Goal: Task Accomplishment & Management: Manage account settings

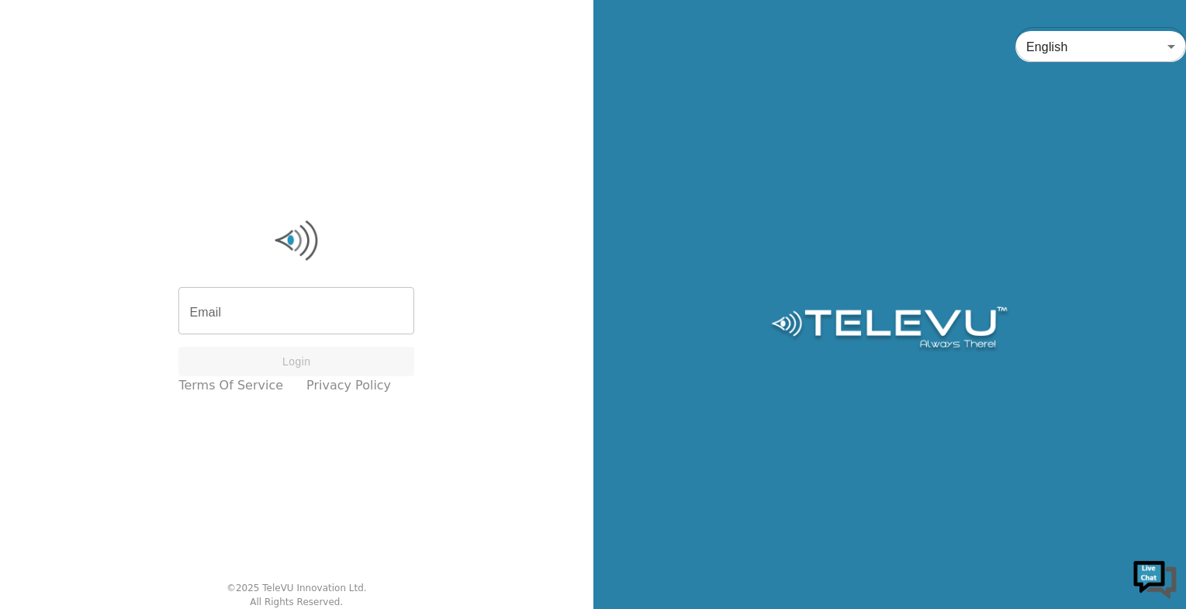
click at [266, 306] on input "Email" at bounding box center [296, 312] width 236 height 43
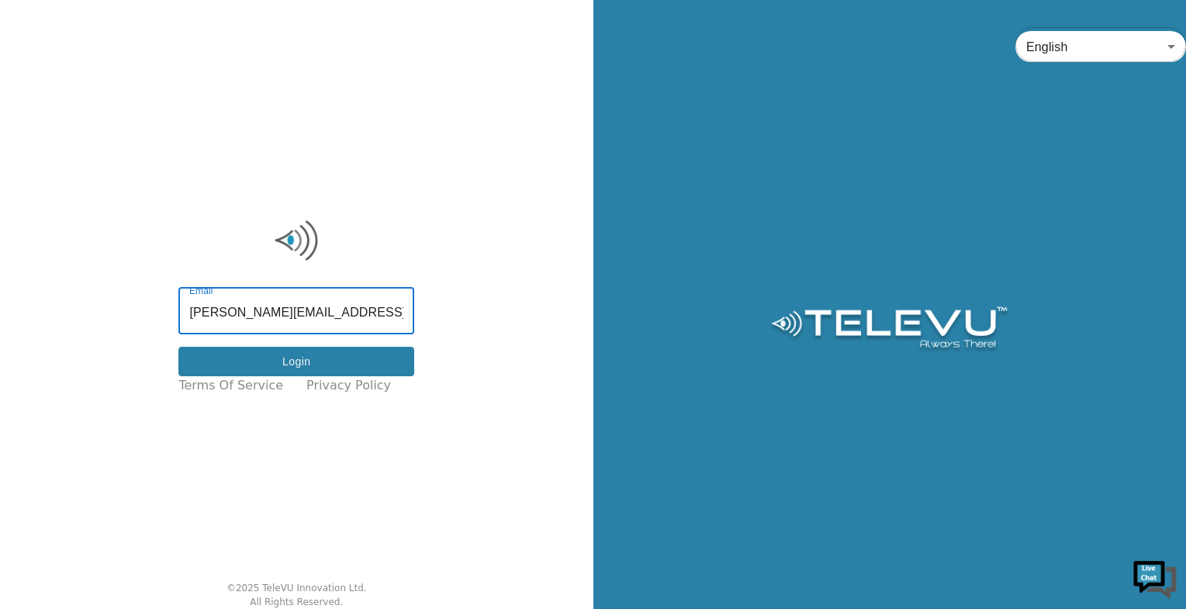
type input "[PERSON_NAME][EMAIL_ADDRESS][PERSON_NAME][DOMAIN_NAME]"
click at [296, 361] on button "Login" at bounding box center [296, 362] width 236 height 30
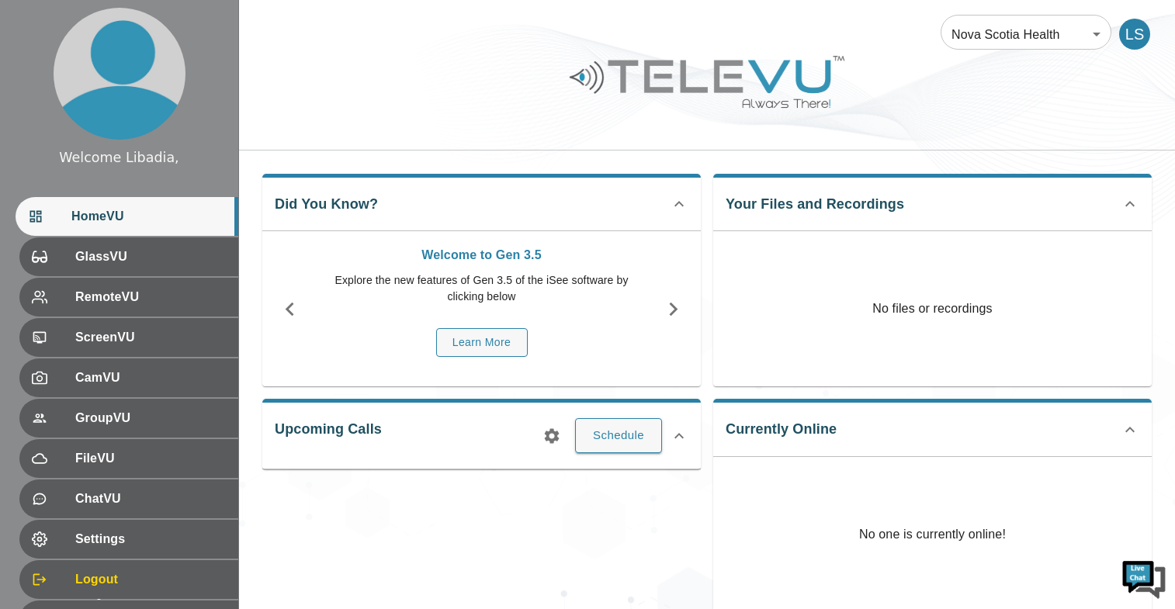
click at [1140, 37] on div "LS" at bounding box center [1134, 34] width 31 height 31
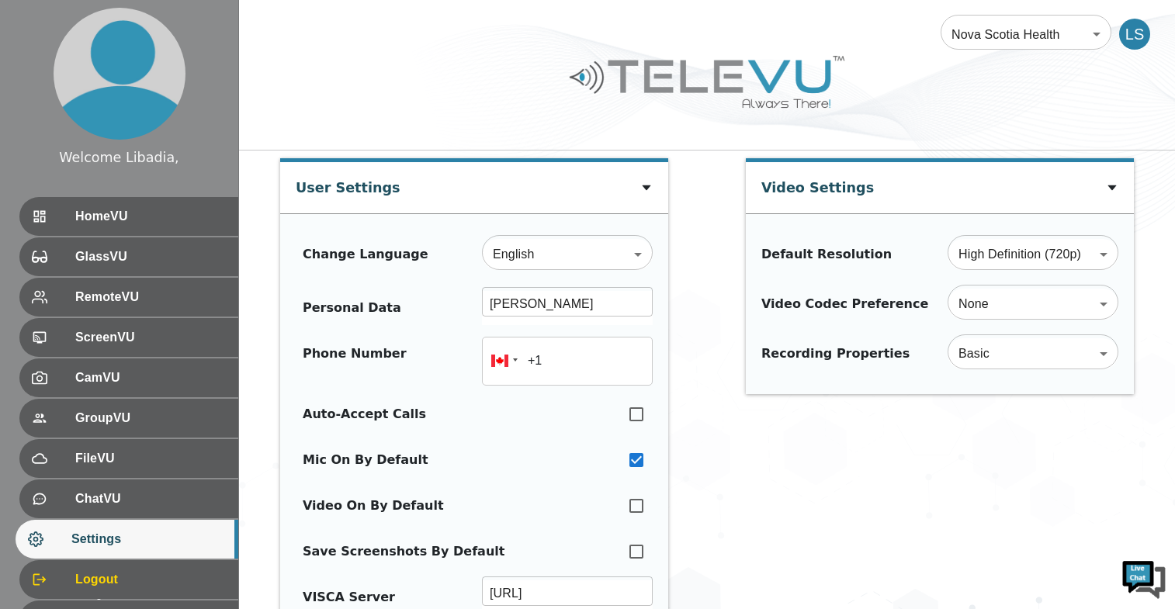
click at [1131, 33] on div "LS" at bounding box center [1134, 34] width 31 height 31
click at [1132, 34] on div "LS" at bounding box center [1134, 34] width 31 height 31
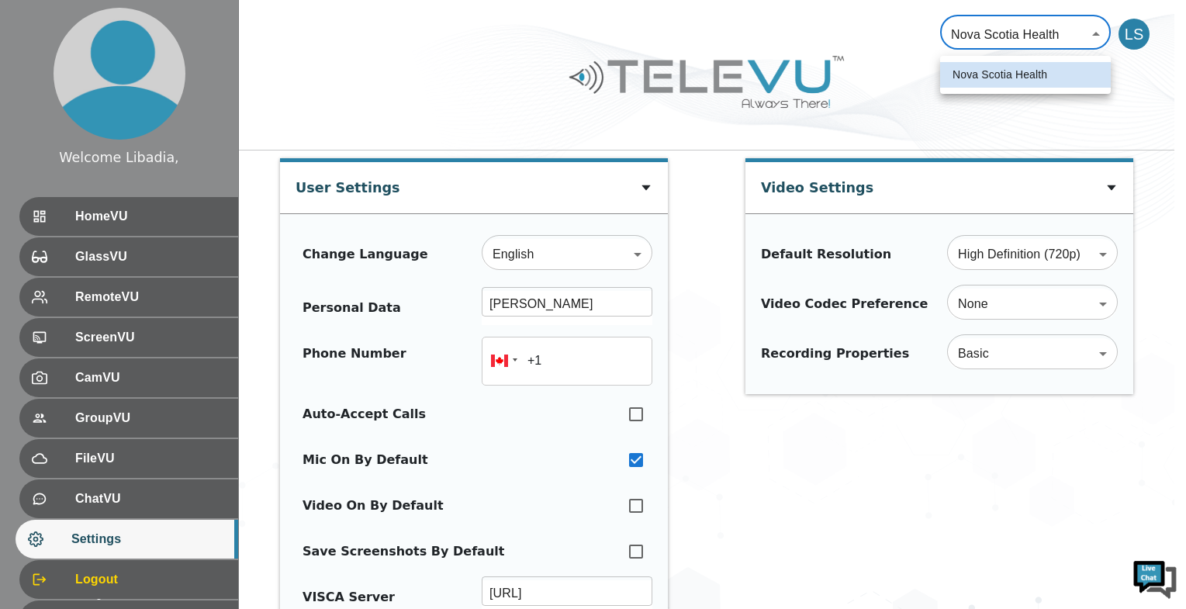
click at [898, 49] on div at bounding box center [593, 304] width 1186 height 609
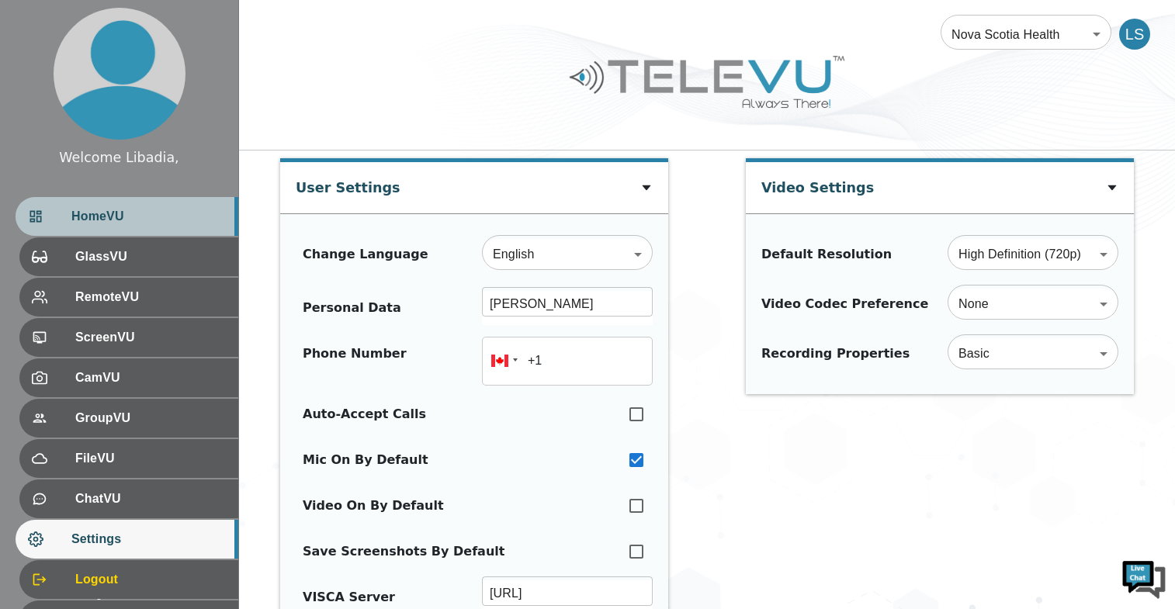
click at [119, 220] on span "HomeVU" at bounding box center [148, 216] width 154 height 19
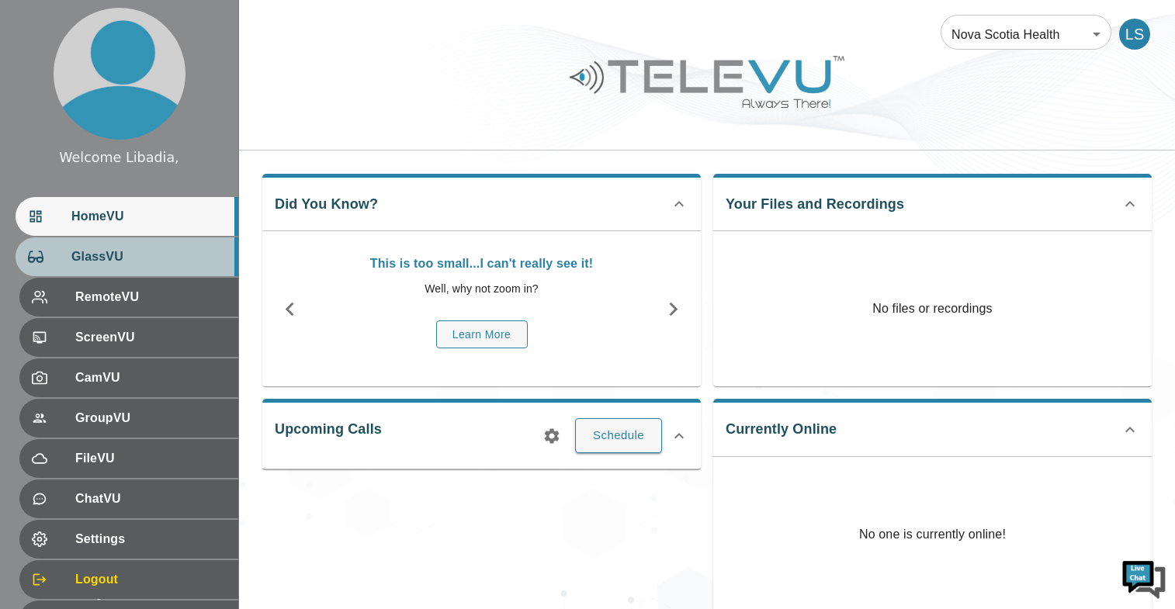
click at [98, 255] on span "GlassVU" at bounding box center [148, 256] width 154 height 19
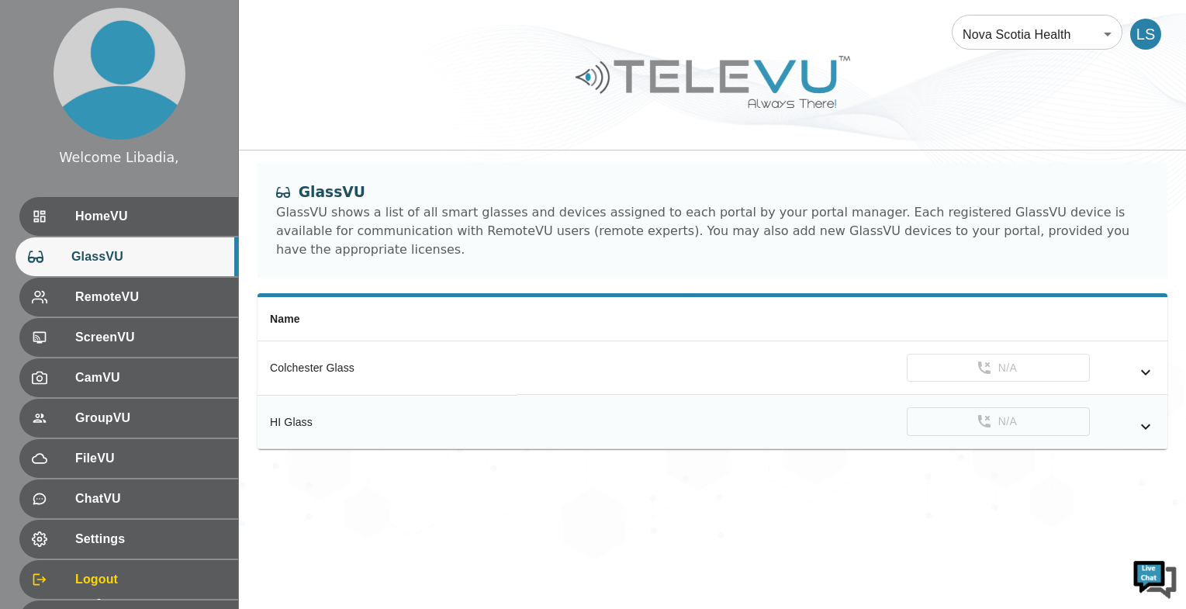
click at [1140, 417] on icon "simple table" at bounding box center [1145, 426] width 19 height 19
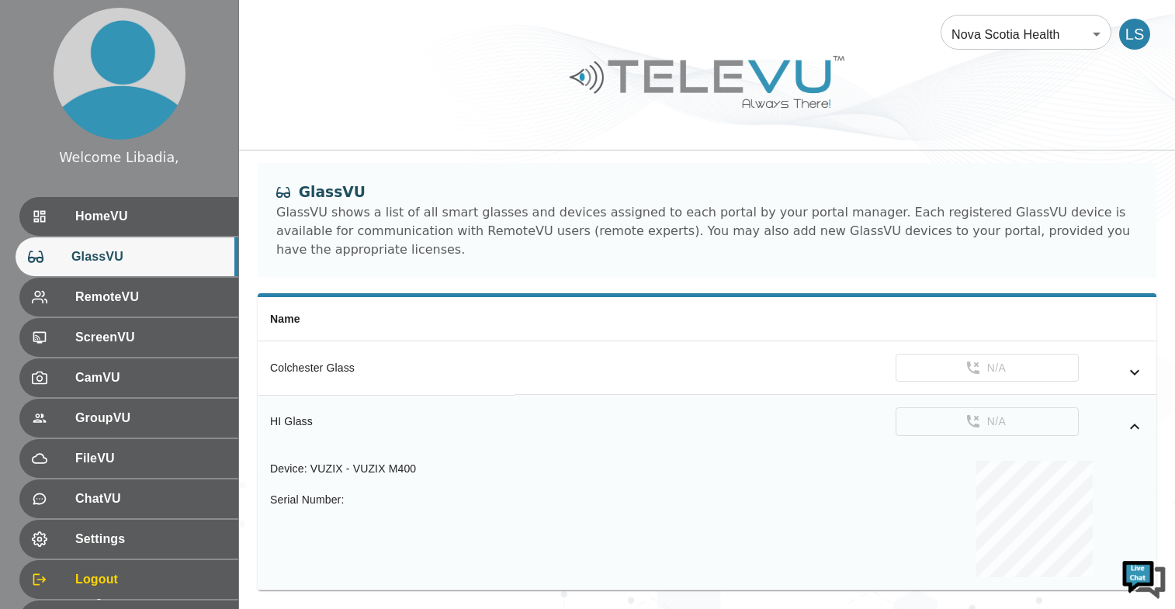
click at [1139, 417] on icon "simple table" at bounding box center [1134, 426] width 19 height 19
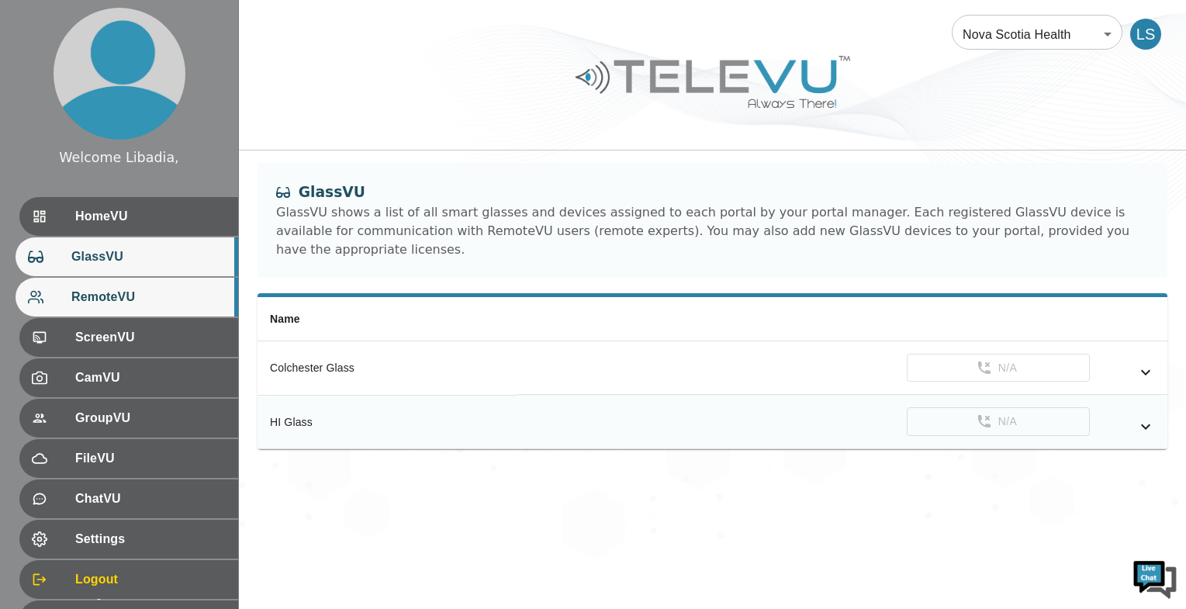
click at [110, 297] on span "RemoteVU" at bounding box center [148, 297] width 154 height 19
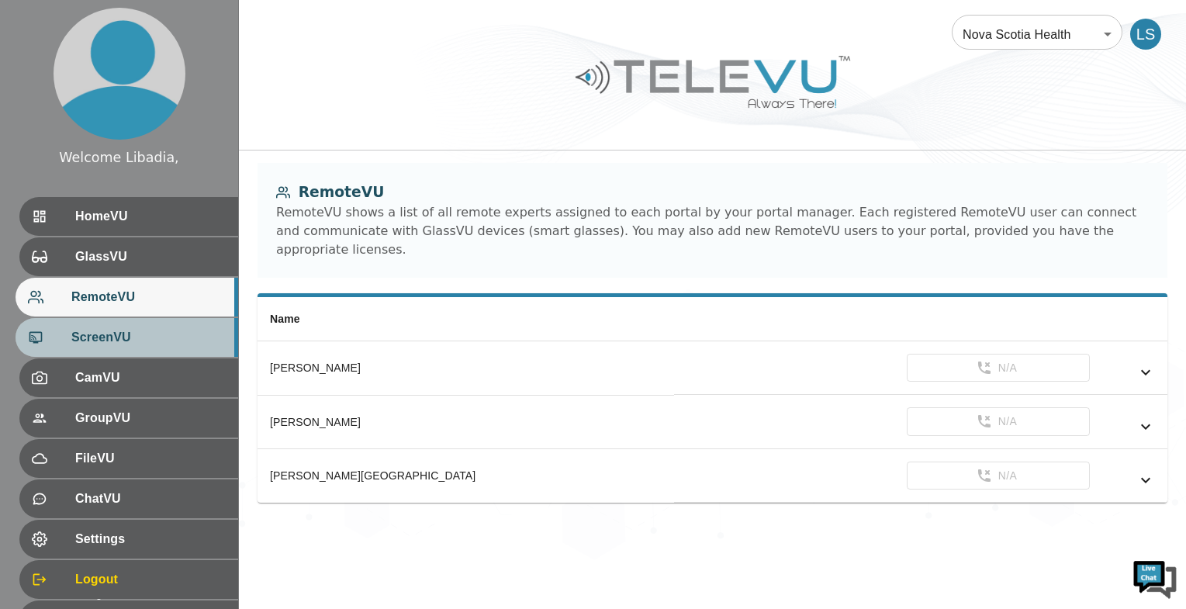
click at [94, 337] on span "ScreenVU" at bounding box center [148, 337] width 154 height 19
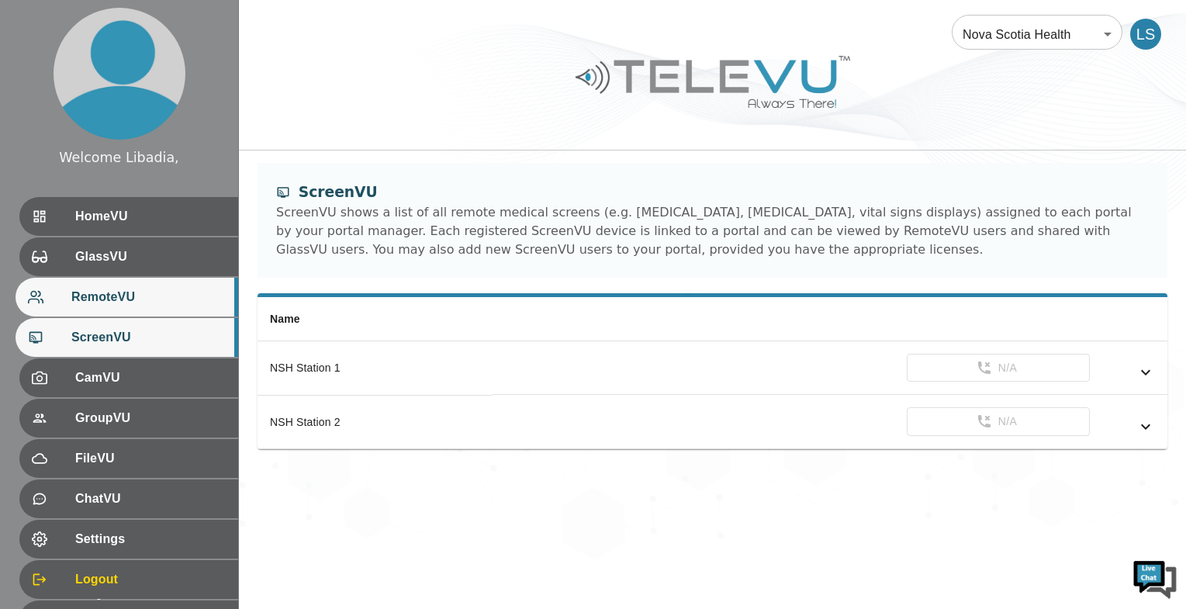
click at [95, 300] on span "RemoteVU" at bounding box center [148, 297] width 154 height 19
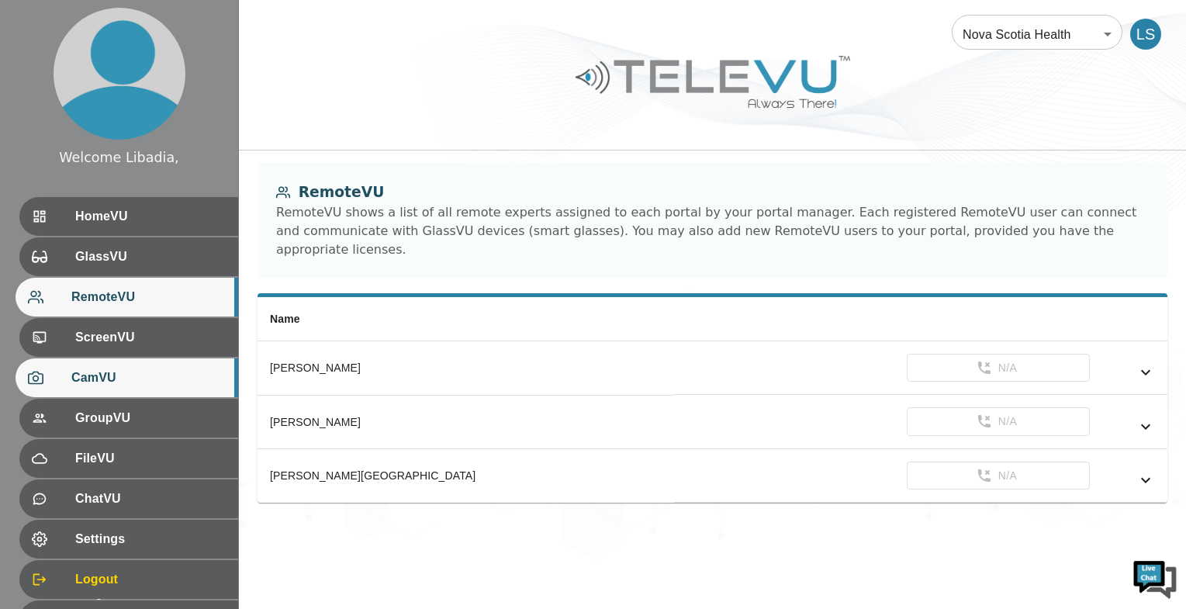
click at [97, 375] on span "CamVU" at bounding box center [148, 377] width 154 height 19
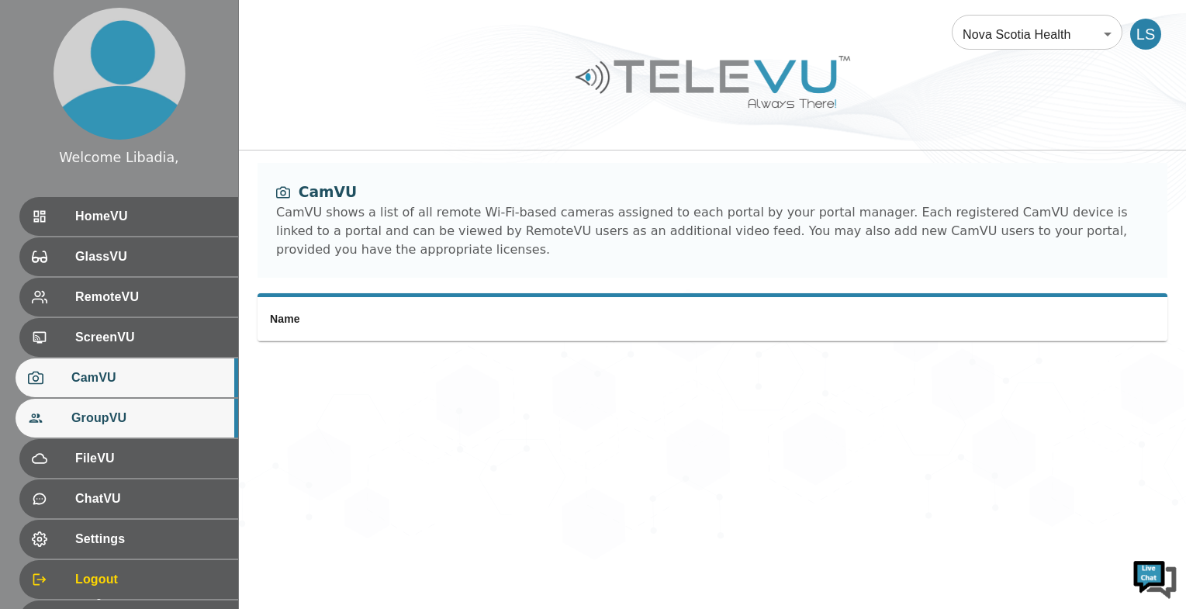
click at [93, 417] on span "GroupVU" at bounding box center [148, 418] width 154 height 19
click at [84, 375] on span "CamVU" at bounding box center [148, 377] width 154 height 19
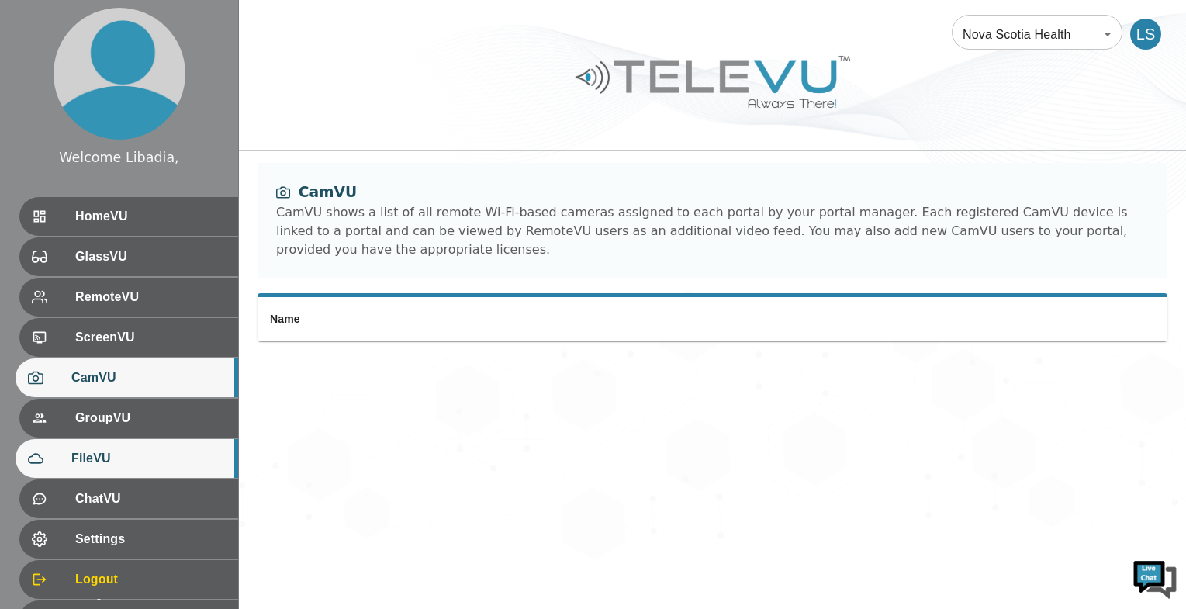
click at [85, 462] on span "FileVU" at bounding box center [148, 458] width 154 height 19
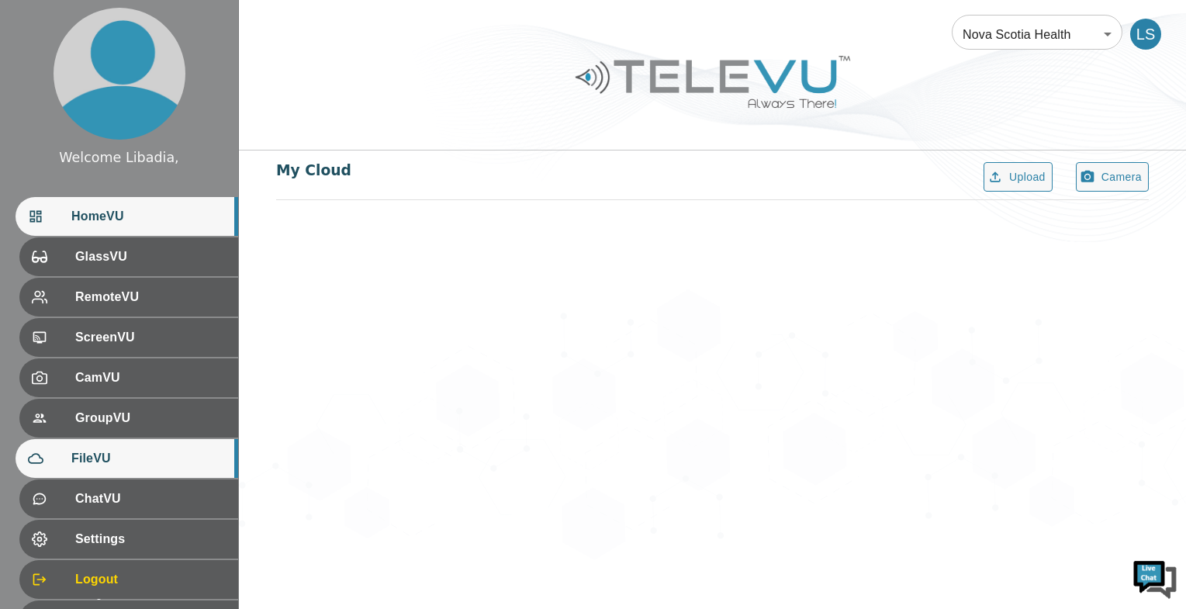
click at [108, 209] on span "HomeVU" at bounding box center [148, 216] width 154 height 19
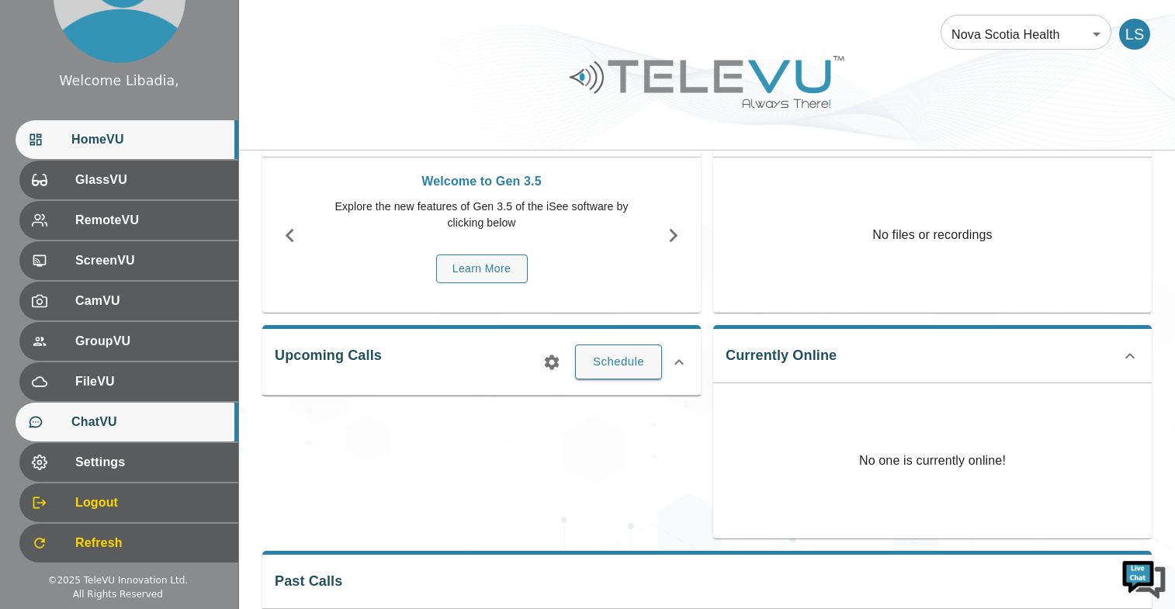
scroll to position [78, 0]
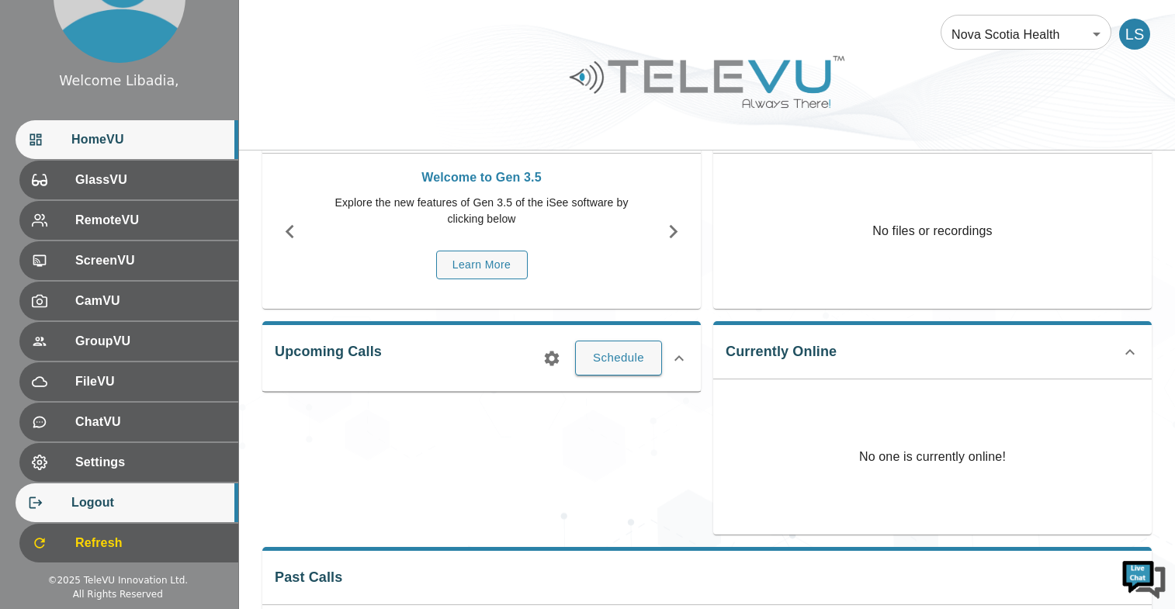
click at [86, 508] on span "Logout" at bounding box center [148, 502] width 154 height 19
